Goal: Complete application form: Complete application form

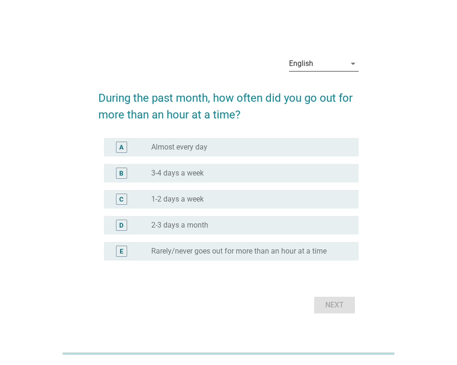
click at [351, 61] on icon "arrow_drop_down" at bounding box center [353, 63] width 11 height 11
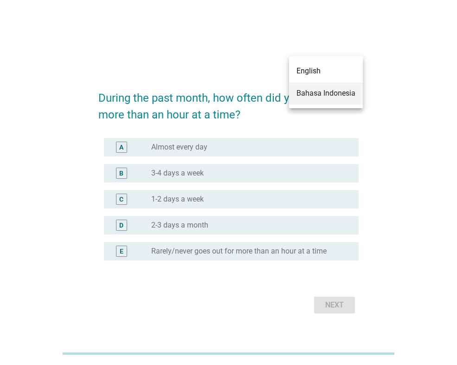
click at [330, 89] on div "Bahasa Indonesia" at bounding box center [326, 93] width 59 height 11
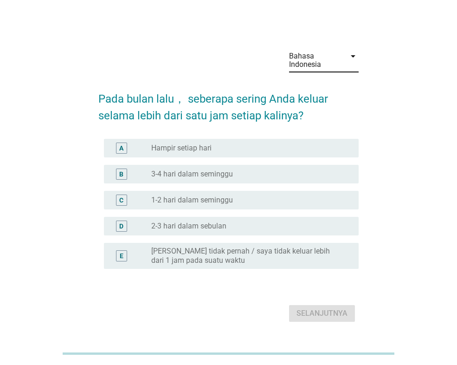
click at [207, 147] on label "Hampir setiap hari" at bounding box center [181, 147] width 60 height 9
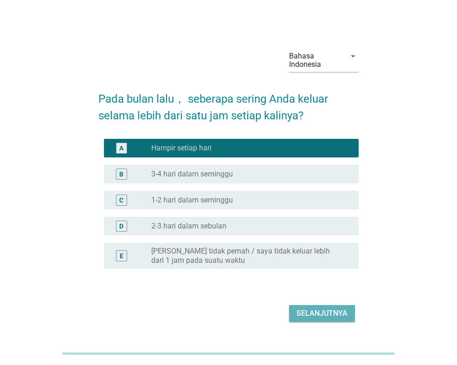
drag, startPoint x: 317, startPoint y: 315, endPoint x: 284, endPoint y: 292, distance: 40.4
click at [318, 315] on div "Selanjutnya" at bounding box center [322, 313] width 51 height 11
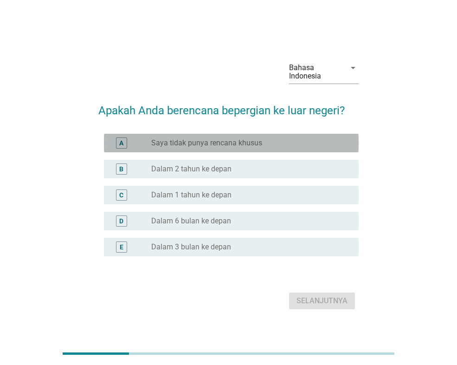
click at [267, 147] on div "radio_button_unchecked Saya tidak punya rencana khusus" at bounding box center [247, 142] width 193 height 9
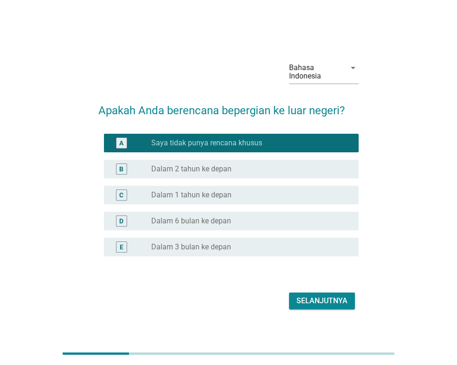
click at [319, 306] on div "Selanjutnya" at bounding box center [322, 300] width 51 height 11
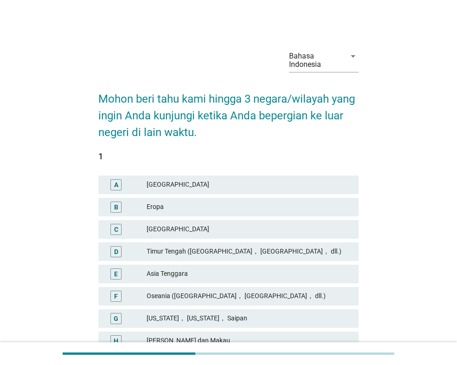
scroll to position [46, 0]
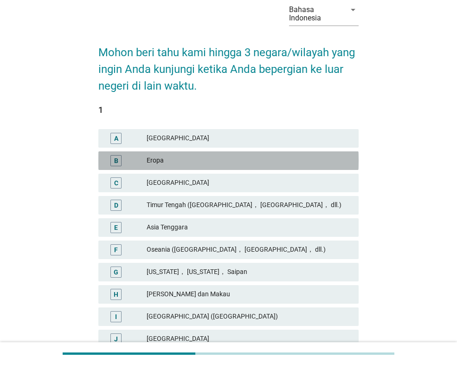
click at [201, 155] on div "Eropa" at bounding box center [249, 160] width 205 height 11
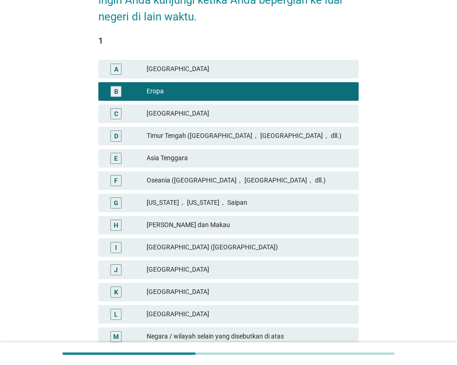
scroll to position [139, 0]
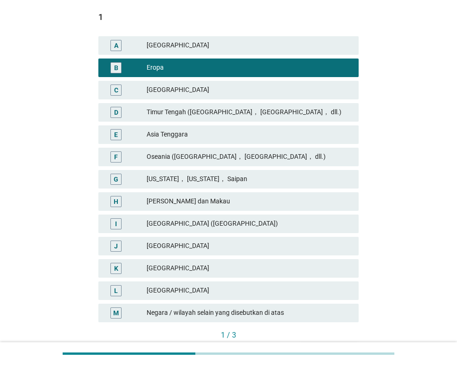
click at [194, 271] on div "[GEOGRAPHIC_DATA]" at bounding box center [249, 268] width 205 height 11
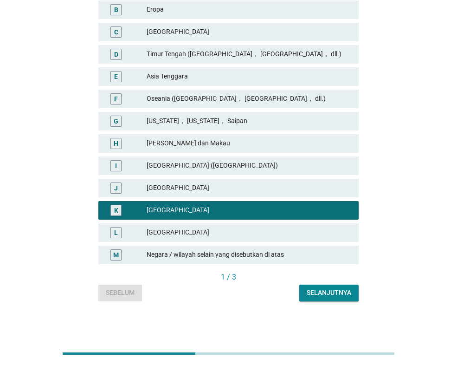
scroll to position [151, 0]
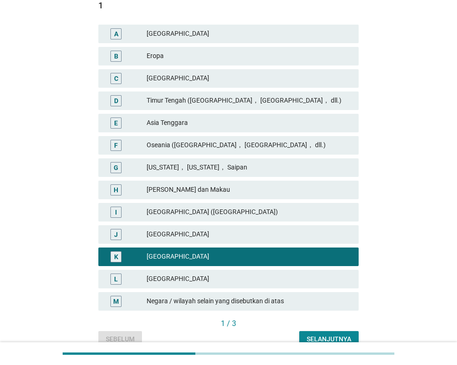
click at [328, 336] on div "Selanjutnya" at bounding box center [329, 339] width 45 height 10
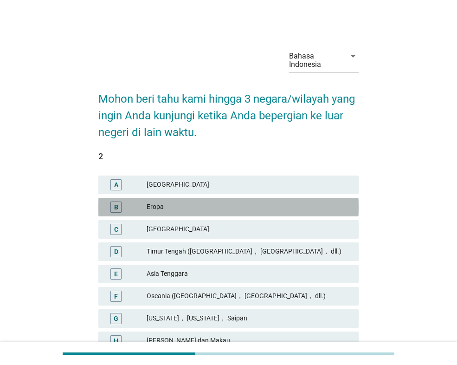
click at [215, 215] on div "B Eropa" at bounding box center [228, 207] width 261 height 19
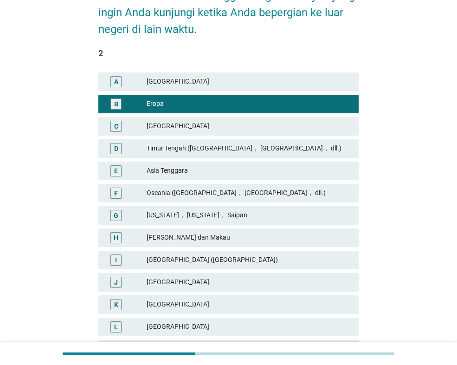
scroll to position [186, 0]
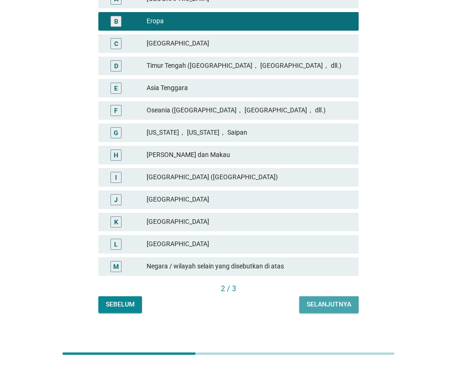
click at [323, 298] on button "Selanjutnya" at bounding box center [329, 304] width 59 height 17
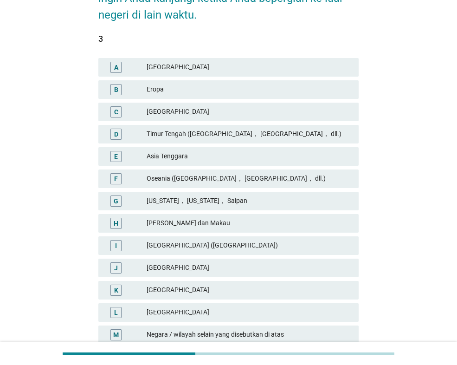
scroll to position [139, 0]
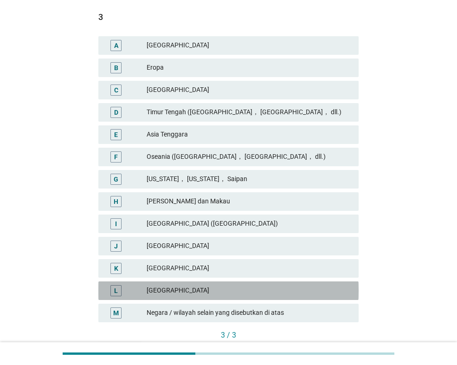
click at [231, 291] on div "[GEOGRAPHIC_DATA]" at bounding box center [249, 290] width 205 height 11
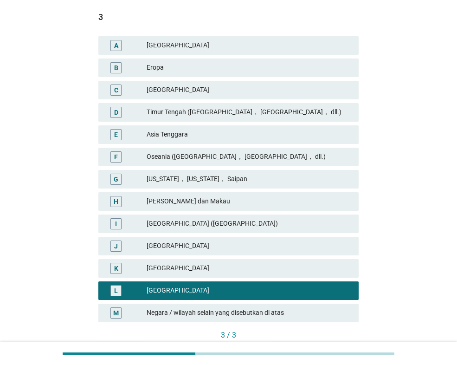
click at [234, 117] on div "Timur Tengah ([GEOGRAPHIC_DATA]， [GEOGRAPHIC_DATA]， dll.)" at bounding box center [249, 112] width 205 height 11
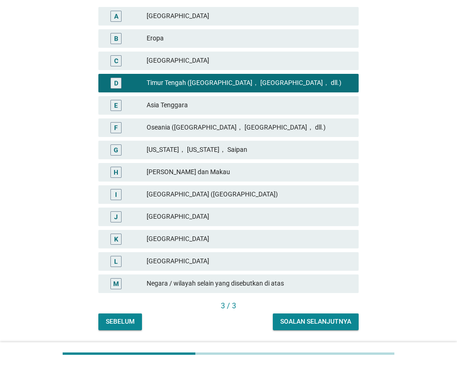
scroll to position [197, 0]
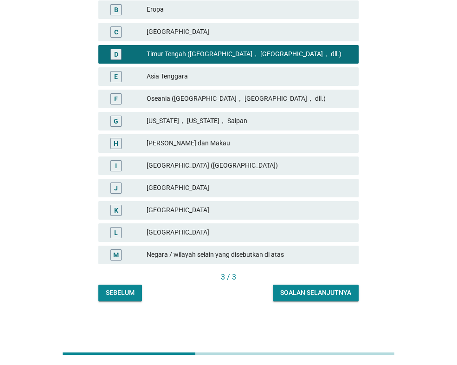
click at [329, 298] on button "Soalan selanjutnya" at bounding box center [316, 293] width 86 height 17
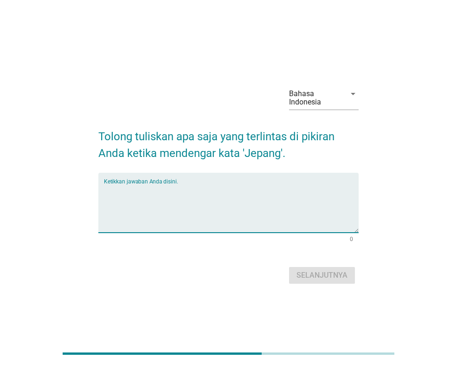
click at [151, 220] on textarea "Ketikkan jawaban Anda disini." at bounding box center [231, 208] width 255 height 49
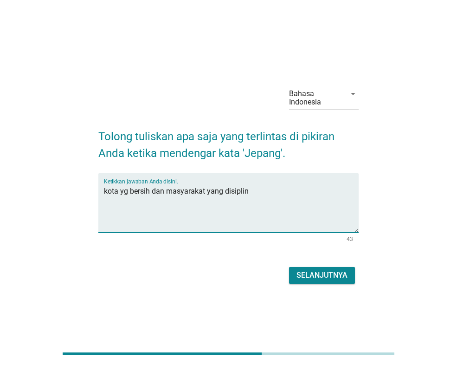
type textarea "kota yg bersih dan masyarakat yang disiplin"
click at [335, 275] on div "Selanjutnya" at bounding box center [322, 275] width 51 height 11
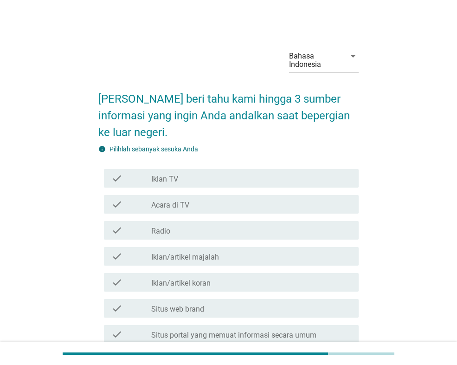
click at [194, 184] on div "check check_box_outline_blank Iklan TV" at bounding box center [231, 178] width 255 height 19
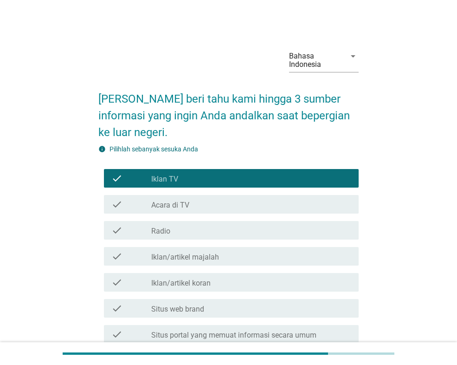
click at [199, 208] on div "check_box_outline_blank Acara di TV" at bounding box center [251, 204] width 200 height 11
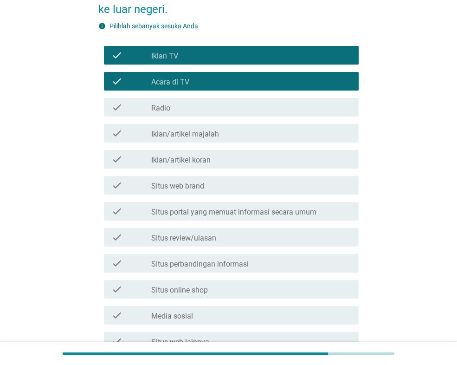
scroll to position [139, 0]
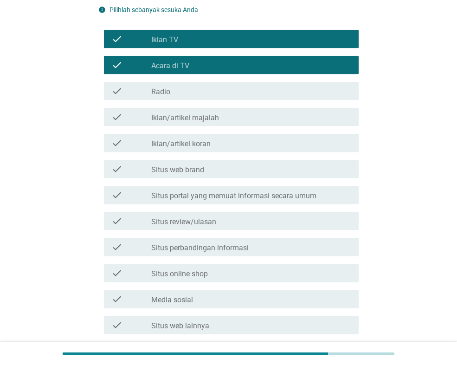
click at [235, 299] on div "check_box_outline_blank Media sosial" at bounding box center [251, 298] width 200 height 11
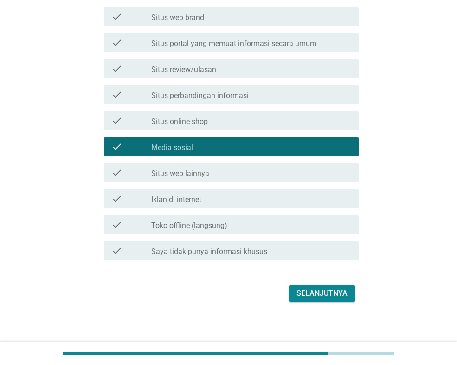
scroll to position [295, 0]
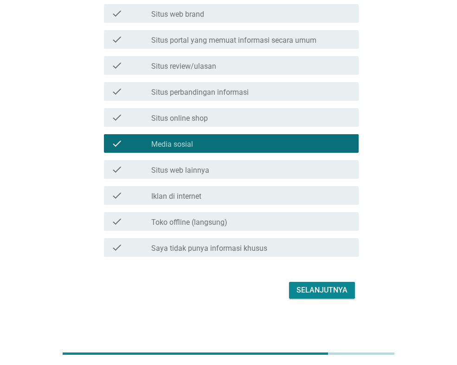
click at [236, 202] on div "check check_box_outline_blank Iklan di internet" at bounding box center [231, 195] width 255 height 19
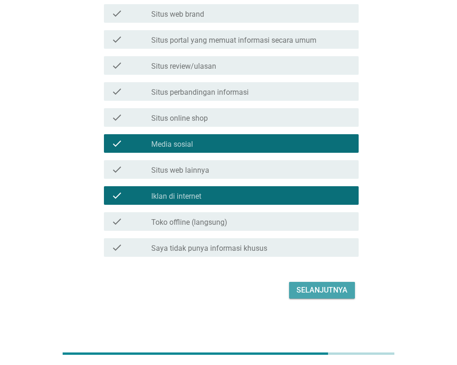
click at [327, 287] on div "Selanjutnya" at bounding box center [322, 290] width 51 height 11
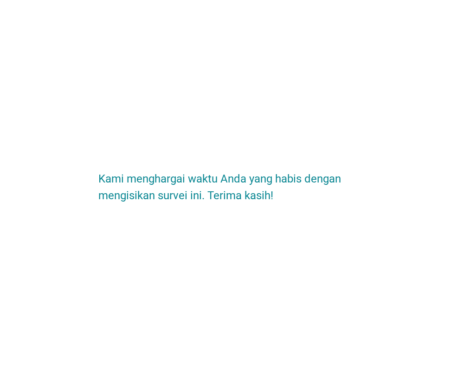
scroll to position [0, 0]
